Goal: Book appointment/travel/reservation

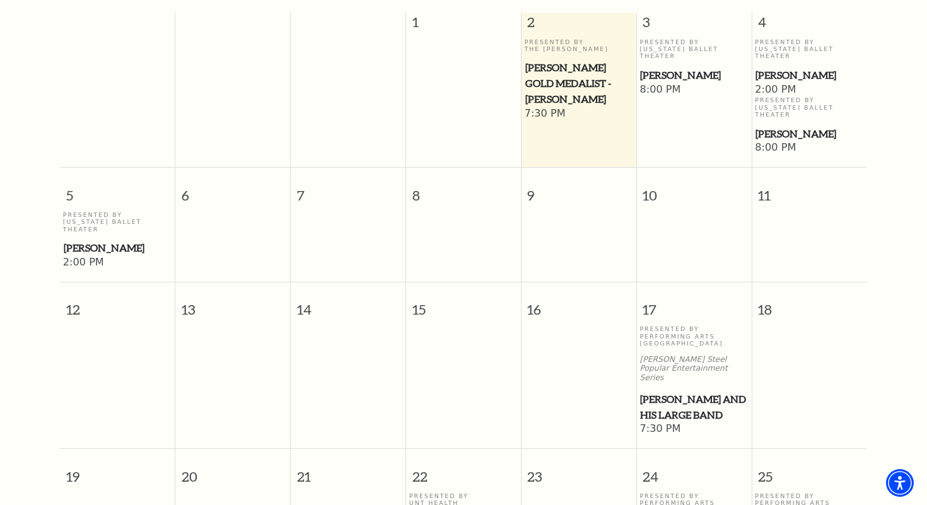
scroll to position [381, 0]
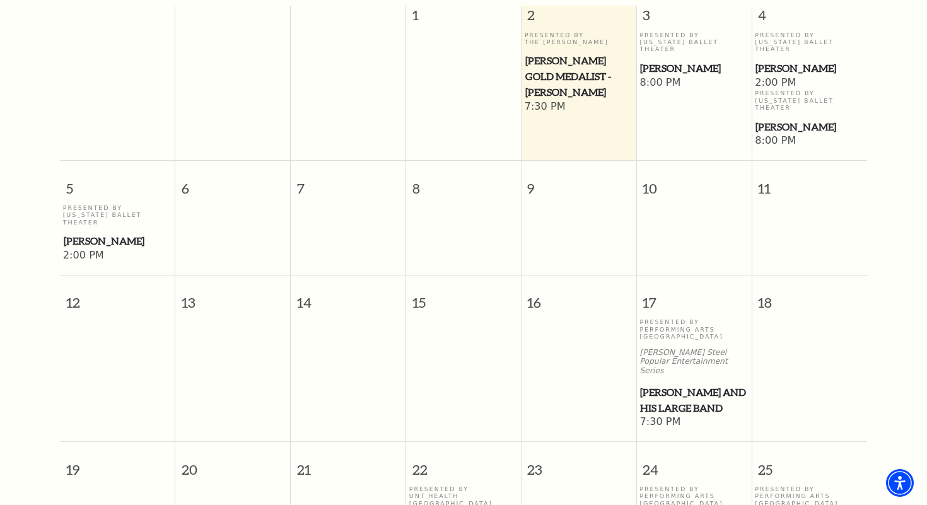
click at [667, 384] on span "[PERSON_NAME] and his Large Band" at bounding box center [693, 399] width 107 height 31
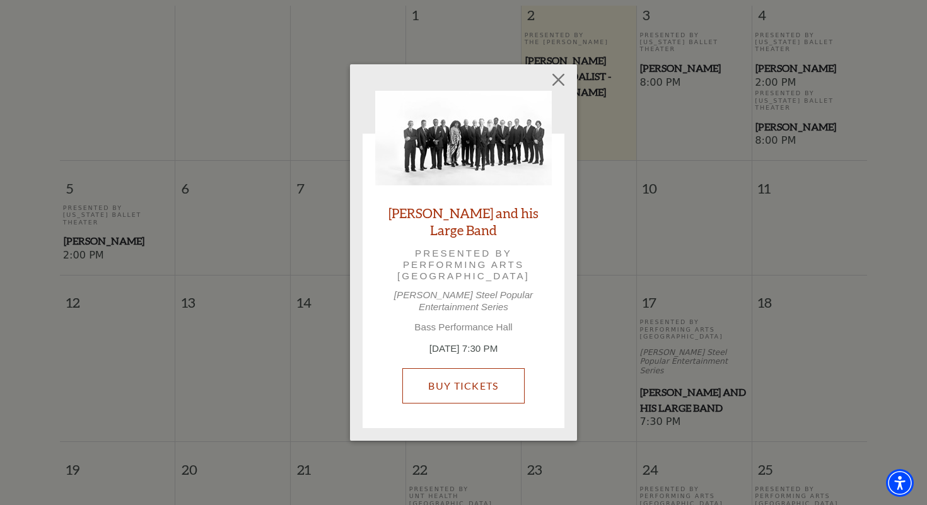
click at [468, 371] on link "Buy Tickets" at bounding box center [463, 385] width 122 height 35
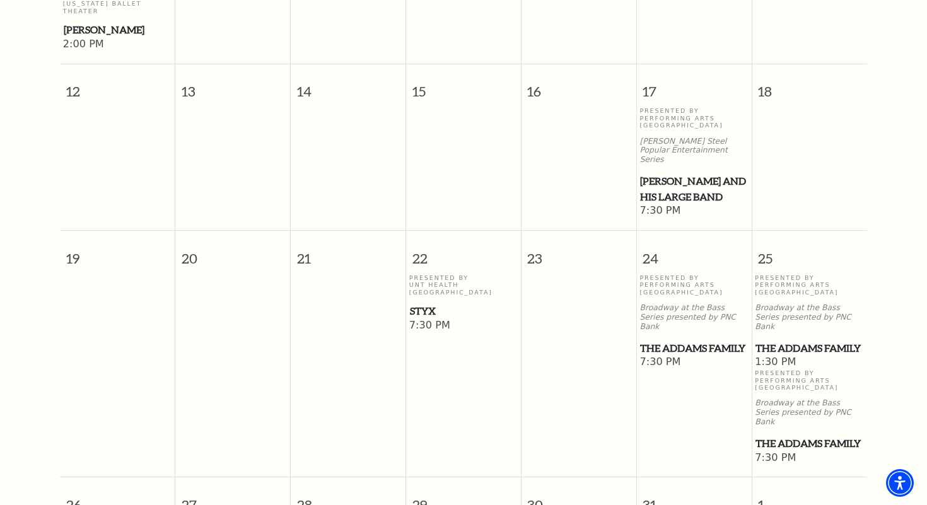
scroll to position [608, 0]
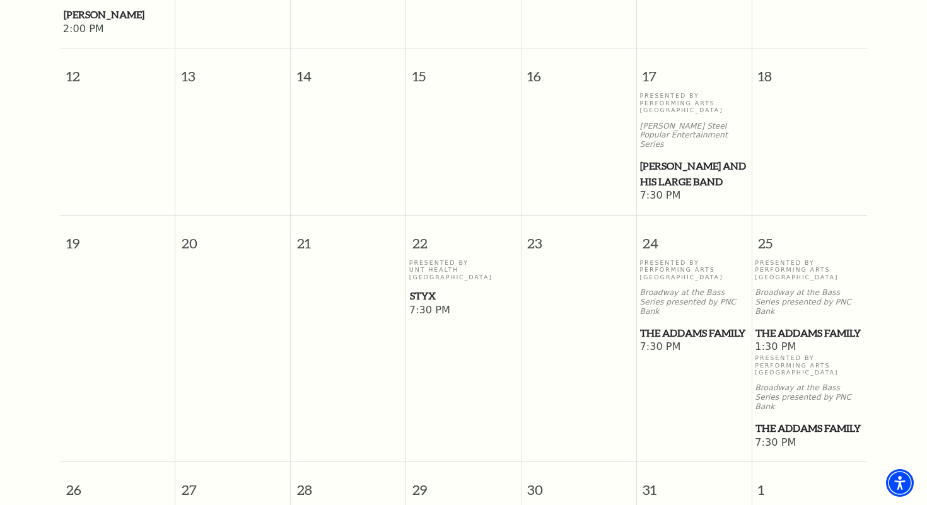
click at [665, 325] on span "The Addams Family" at bounding box center [693, 333] width 107 height 16
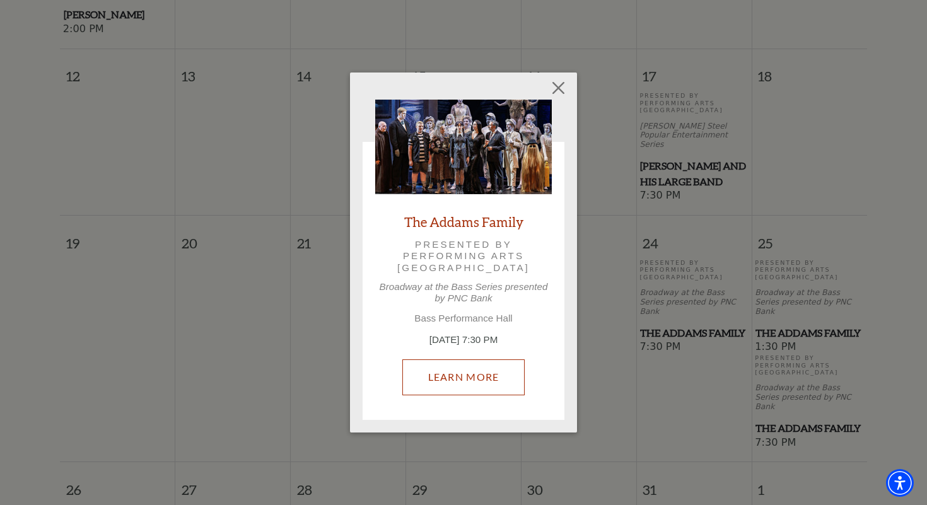
click at [483, 376] on link "Learn More" at bounding box center [463, 376] width 123 height 35
